Goal: Transaction & Acquisition: Purchase product/service

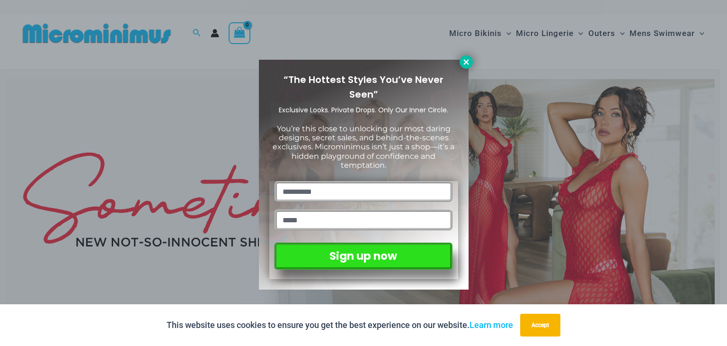
click at [467, 66] on icon at bounding box center [466, 62] width 9 height 9
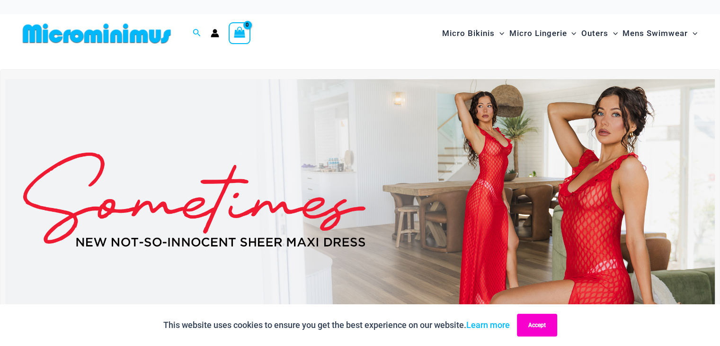
click at [551, 329] on button "Accept" at bounding box center [537, 324] width 40 height 23
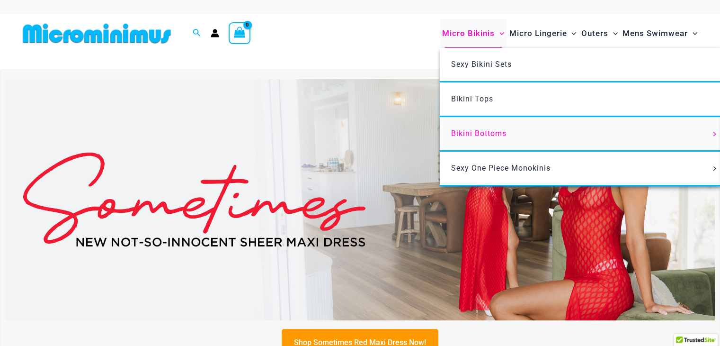
click at [489, 134] on span "Bikini Bottoms" at bounding box center [478, 133] width 55 height 9
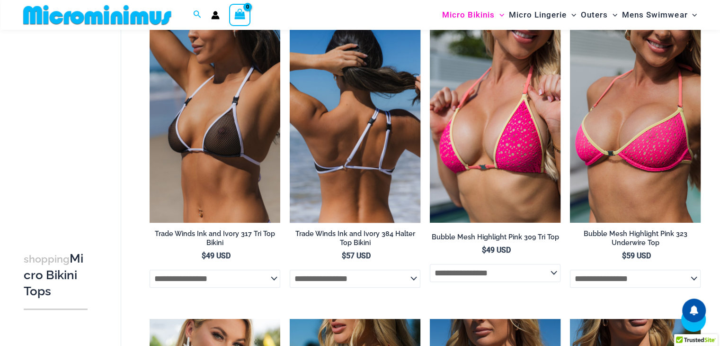
scroll to position [608, 0]
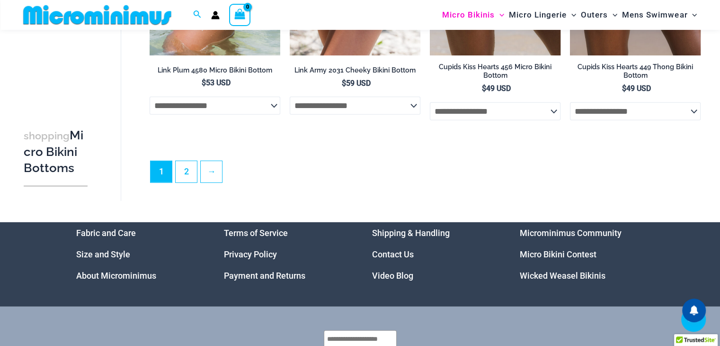
scroll to position [2737, 0]
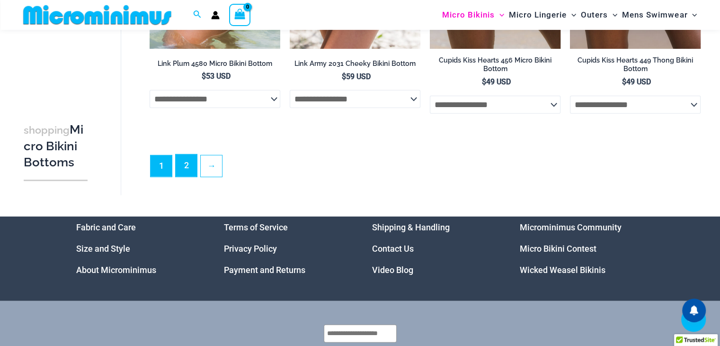
click at [181, 177] on link "2" at bounding box center [186, 165] width 21 height 22
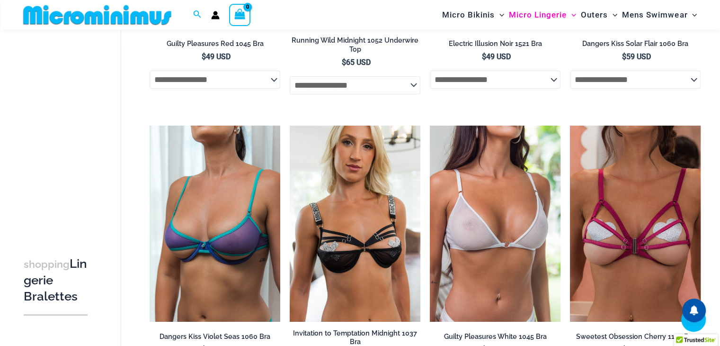
scroll to position [276, 0]
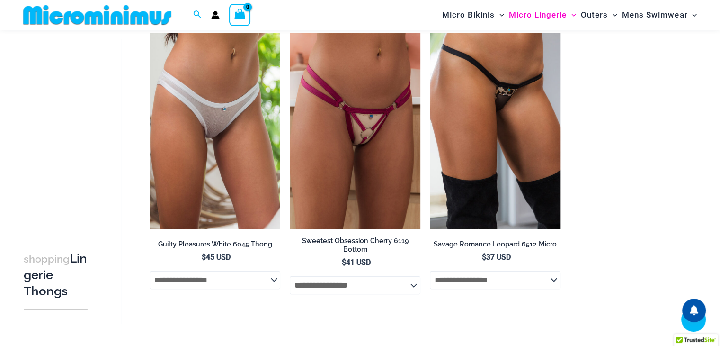
scroll to position [891, 0]
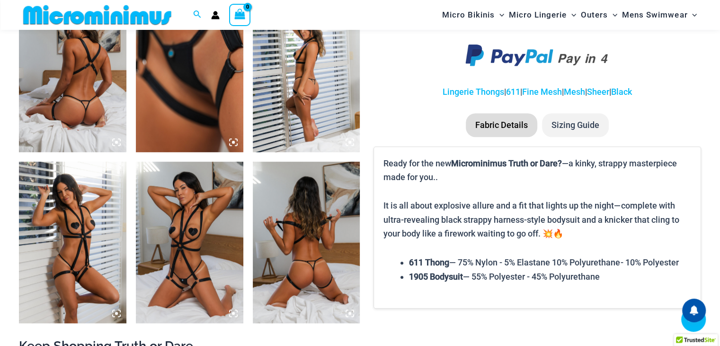
scroll to position [607, 0]
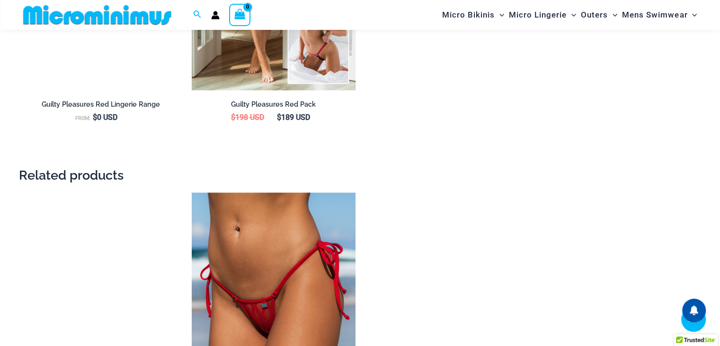
scroll to position [1317, 0]
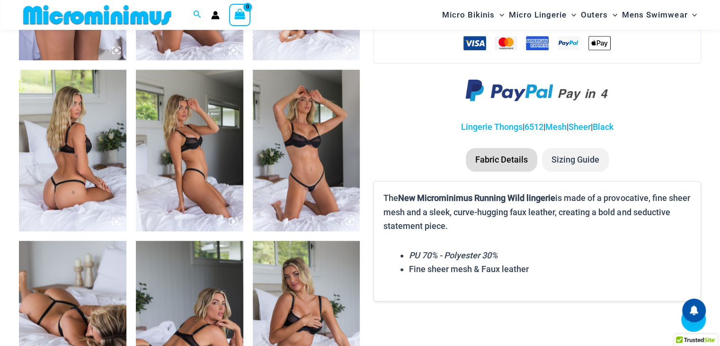
scroll to position [654, 0]
